Goal: Find specific page/section: Find specific page/section

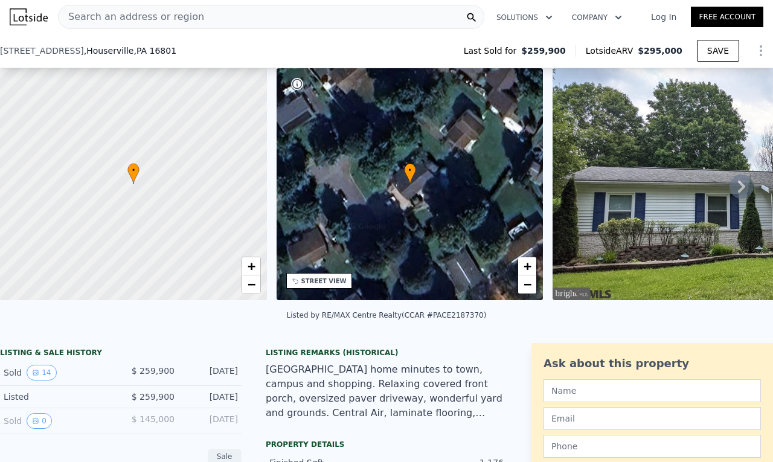
scroll to position [116, 0]
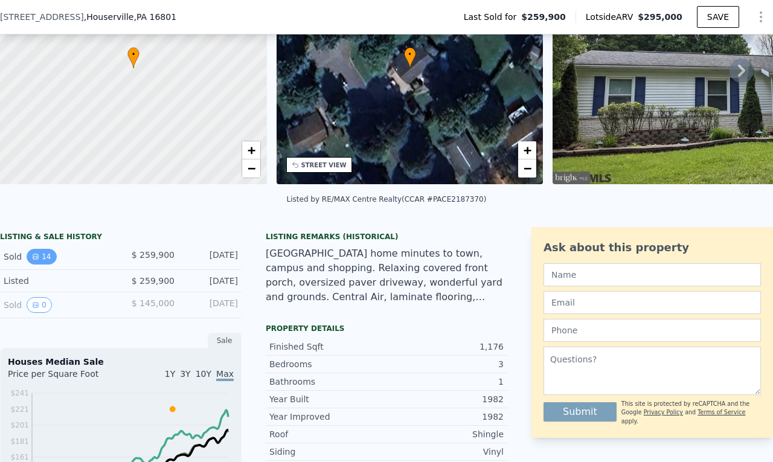
click at [39, 265] on button "14" at bounding box center [42, 257] width 30 height 16
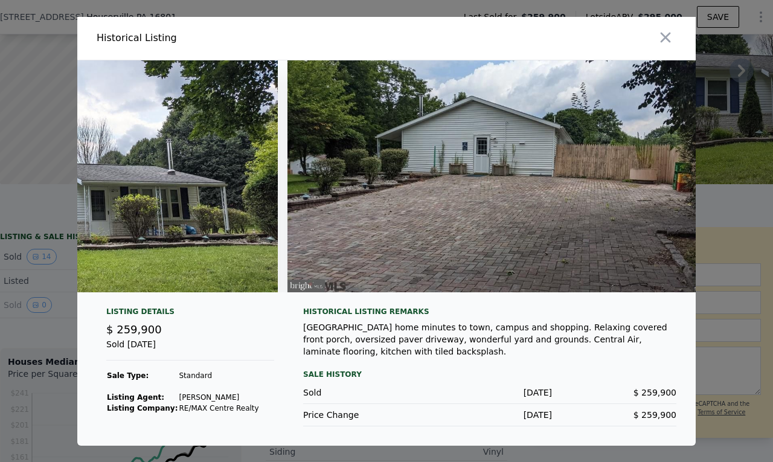
scroll to position [0, 0]
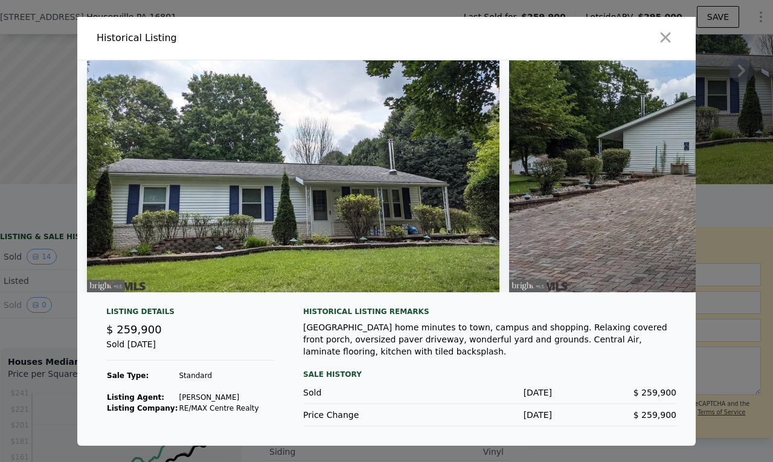
drag, startPoint x: 448, startPoint y: 294, endPoint x: 401, endPoint y: 262, distance: 57.3
click at [401, 262] on div at bounding box center [386, 176] width 619 height 232
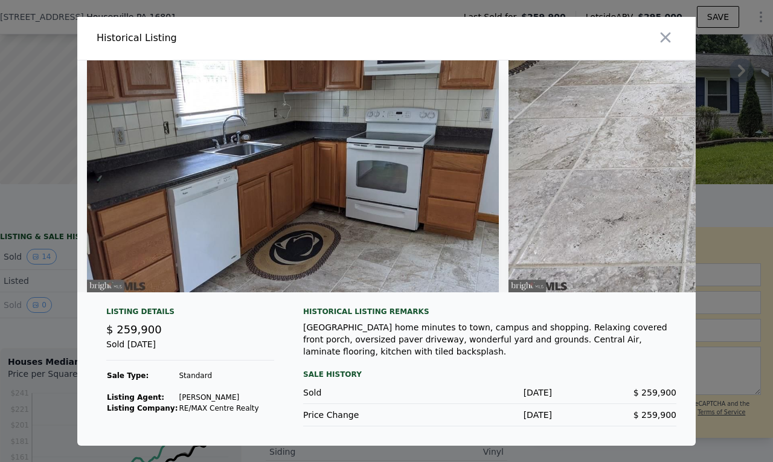
scroll to position [0, 1800]
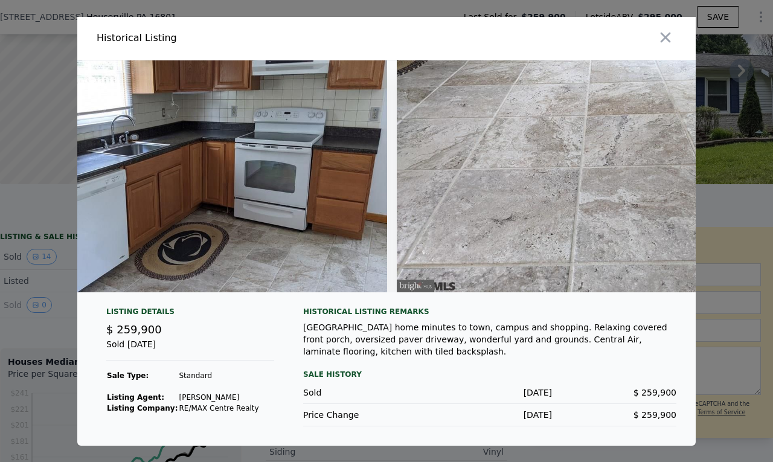
click at [310, 219] on img at bounding box center [181, 176] width 413 height 232
click at [662, 36] on icon "button" at bounding box center [665, 37] width 17 height 17
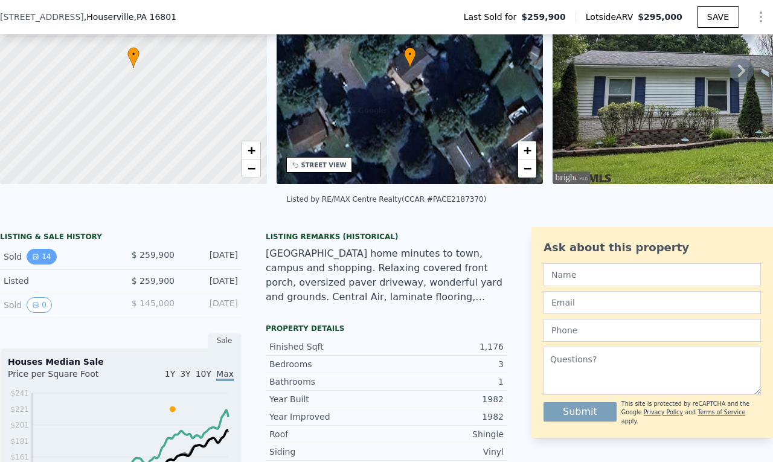
click at [46, 262] on button "14" at bounding box center [42, 257] width 30 height 16
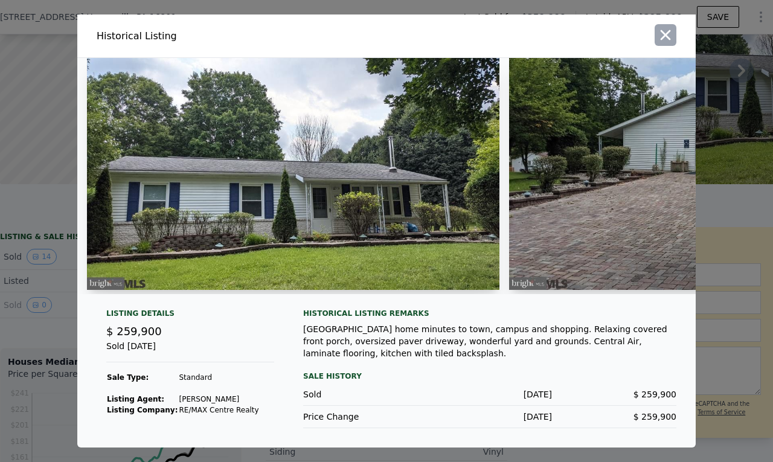
click at [670, 38] on icon "button" at bounding box center [665, 35] width 17 height 17
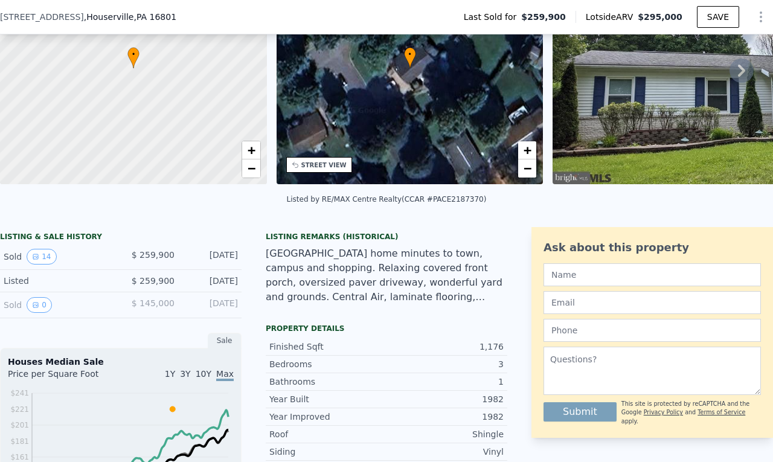
click at [195, 78] on div at bounding box center [133, 68] width 320 height 278
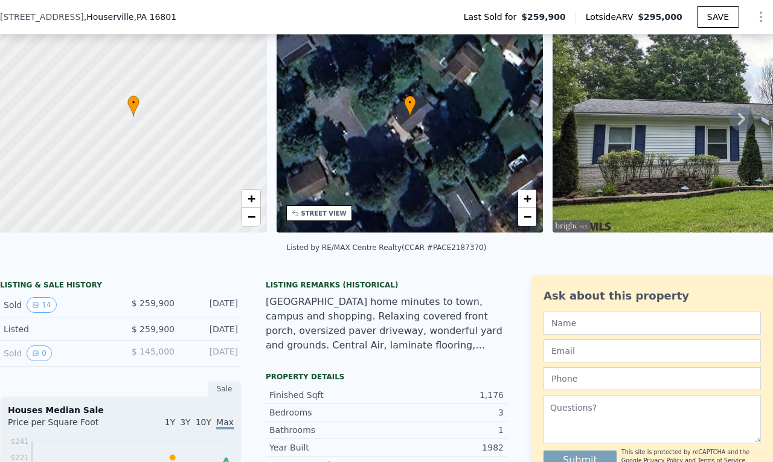
click at [174, 9] on div "[STREET_ADDRESS][PERSON_NAME] Last Sold for $259,900 Lotside ARV $295,000 SAVE" at bounding box center [386, 17] width 773 height 34
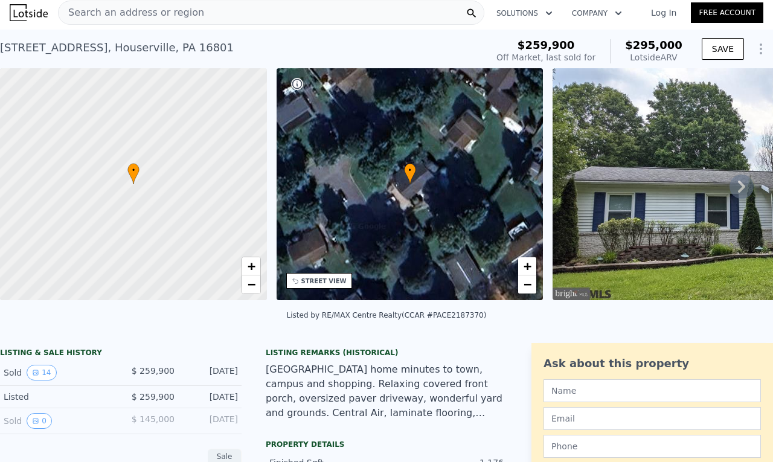
click at [180, 14] on span "Search an address or region" at bounding box center [132, 12] width 146 height 14
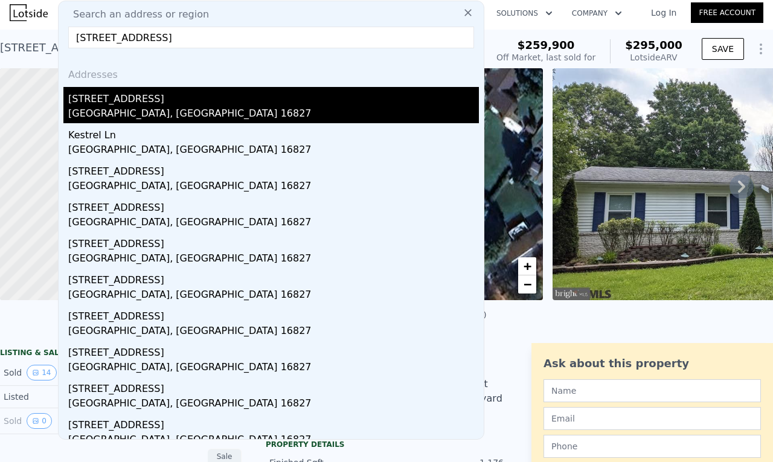
type input "[STREET_ADDRESS]"
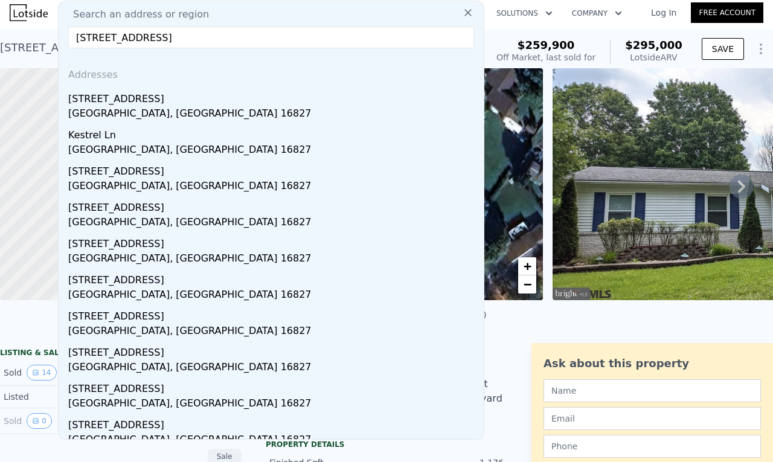
drag, startPoint x: 122, startPoint y: 102, endPoint x: 171, endPoint y: 127, distance: 54.8
click at [121, 102] on div "[STREET_ADDRESS]" at bounding box center [273, 96] width 411 height 19
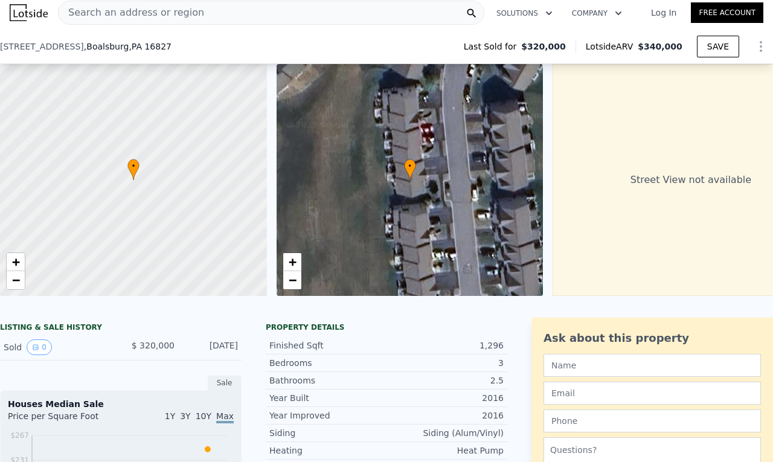
scroll to position [121, 0]
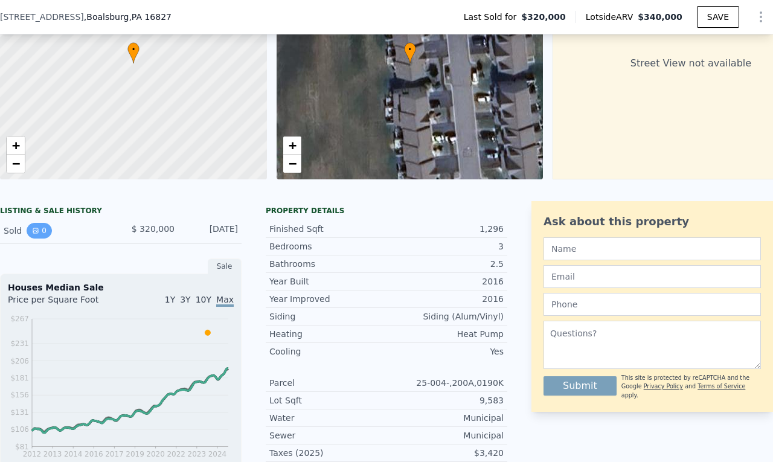
click at [39, 239] on button "0" at bounding box center [39, 231] width 25 height 16
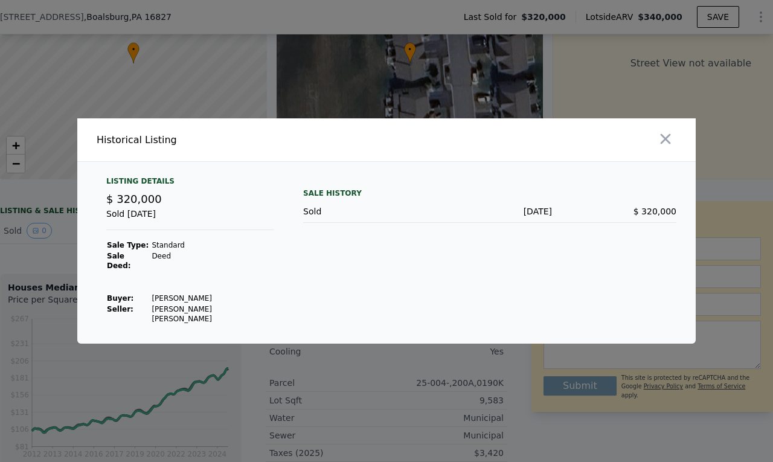
click at [680, 153] on div at bounding box center [543, 139] width 304 height 43
click at [678, 158] on div at bounding box center [543, 139] width 304 height 43
click at [670, 144] on icon "button" at bounding box center [666, 139] width 10 height 10
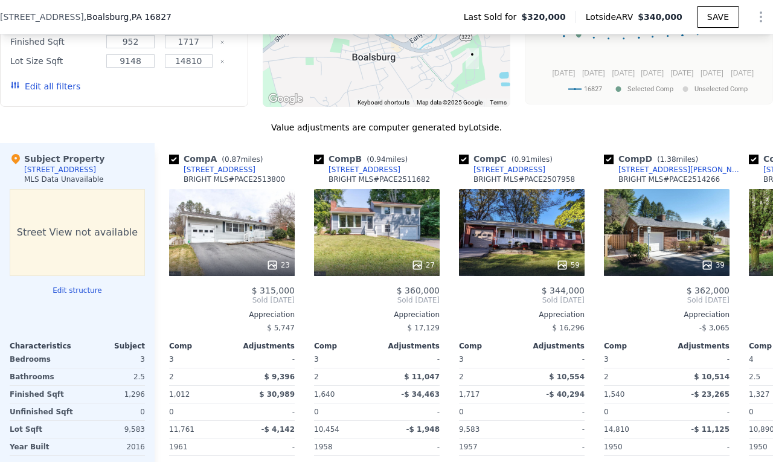
scroll to position [1208, 0]
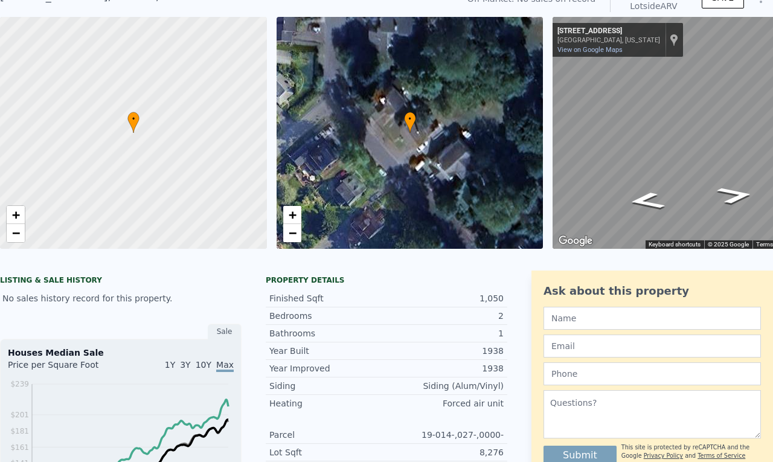
scroll to position [4, 0]
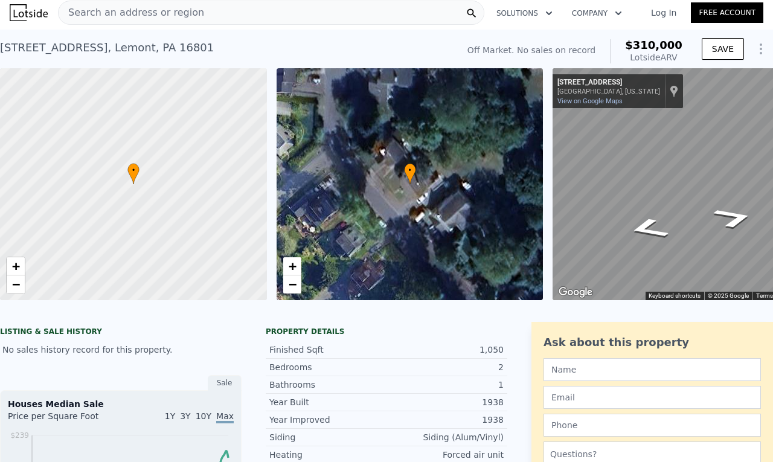
click at [600, 106] on div "217 Shady Dr State College, Pennsylvania 217 Shady Dr View on Google Maps Custo…" at bounding box center [618, 91] width 130 height 34
click at [594, 98] on link "View on Google Maps" at bounding box center [590, 101] width 65 height 8
click at [401, 216] on div "• + −" at bounding box center [410, 184] width 267 height 232
